Goal: Information Seeking & Learning: Understand process/instructions

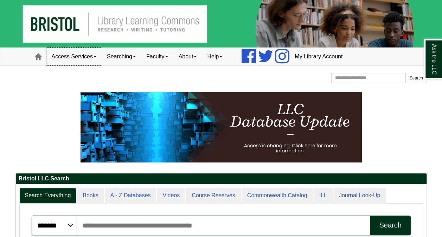
click at [90, 56] on link "Access Services" at bounding box center [73, 57] width 55 height 18
click at [120, 58] on link "Searching" at bounding box center [121, 57] width 39 height 18
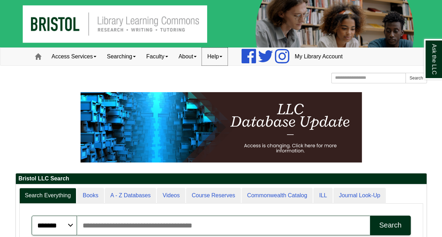
click at [216, 63] on link "Help" at bounding box center [215, 57] width 26 height 18
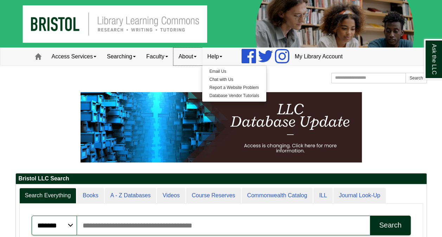
click at [200, 60] on link "About" at bounding box center [187, 57] width 29 height 18
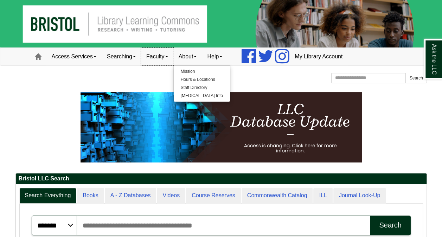
click at [157, 53] on link "Faculty" at bounding box center [157, 57] width 32 height 18
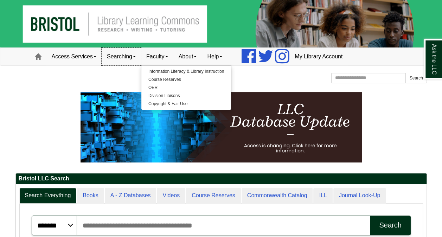
click at [115, 56] on link "Searching" at bounding box center [121, 57] width 39 height 18
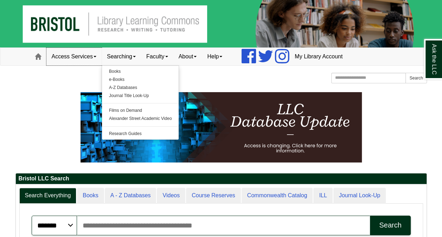
click at [90, 59] on link "Access Services" at bounding box center [73, 57] width 55 height 18
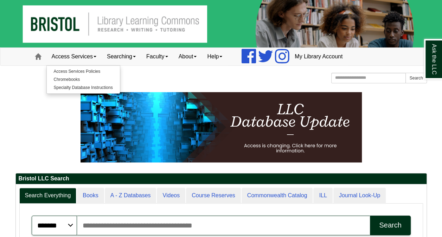
click at [70, 15] on img at bounding box center [221, 23] width 442 height 47
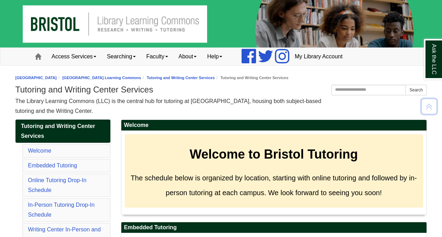
scroll to position [3674, 0]
